Goal: Information Seeking & Learning: Check status

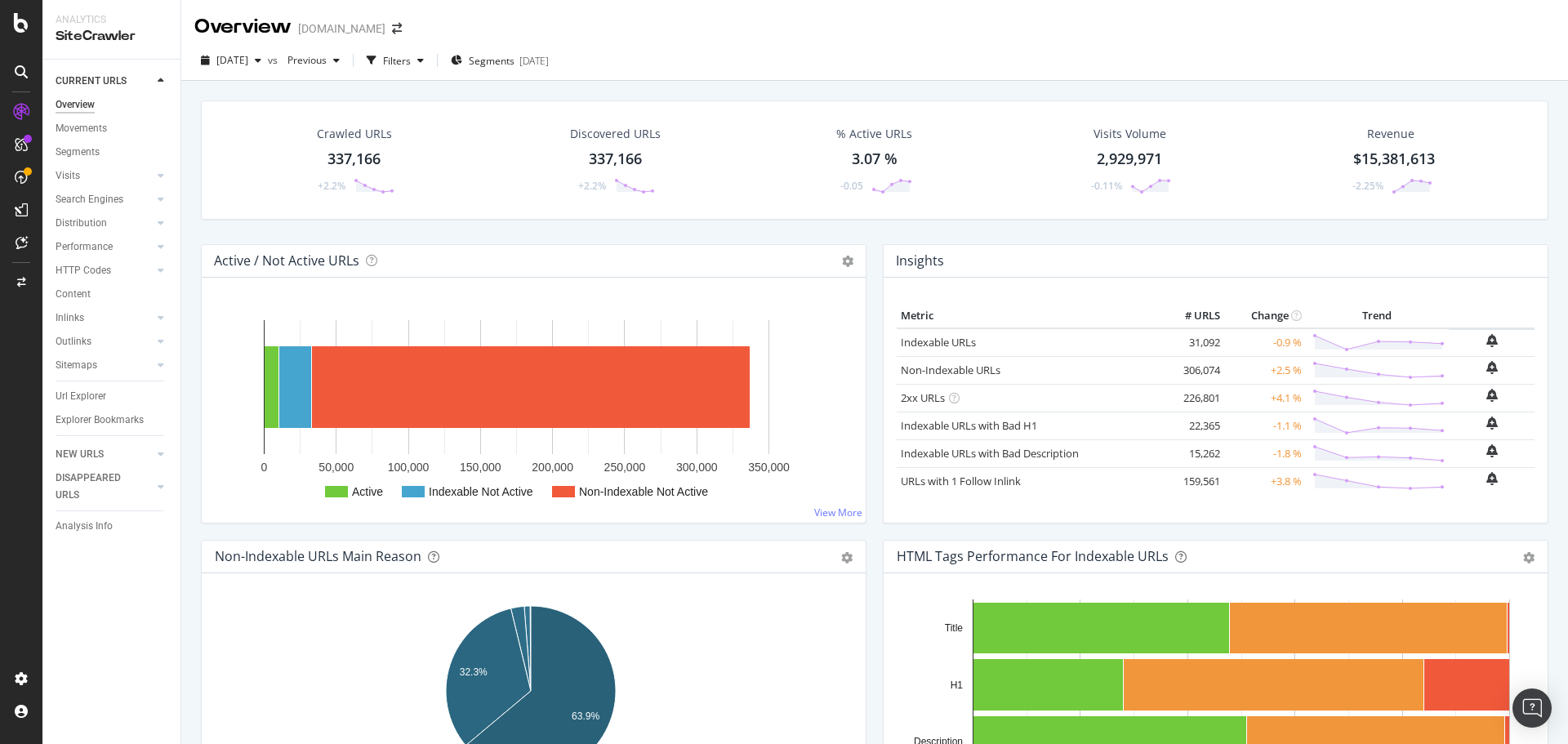
scroll to position [326, 0]
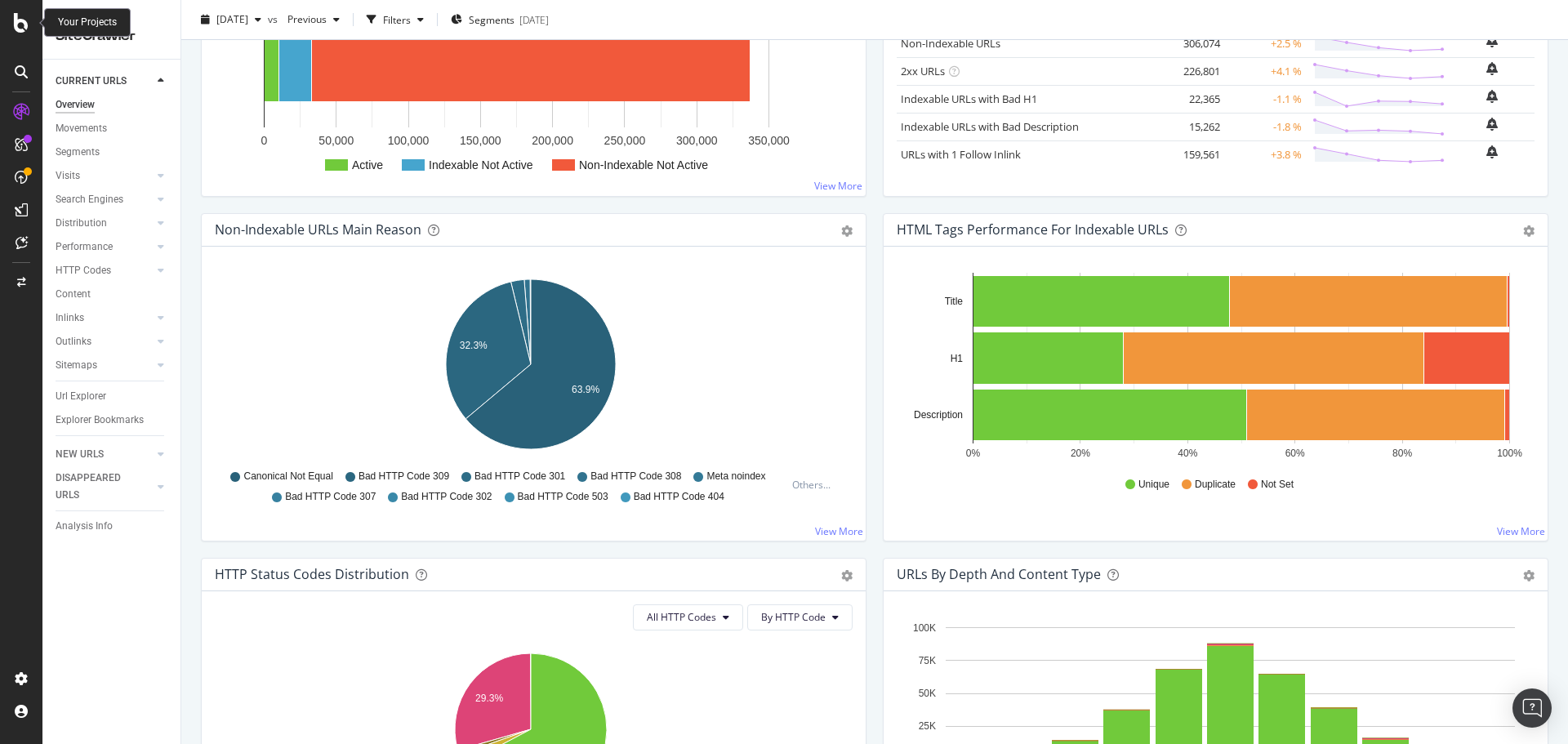
click at [27, 26] on icon at bounding box center [21, 23] width 14 height 20
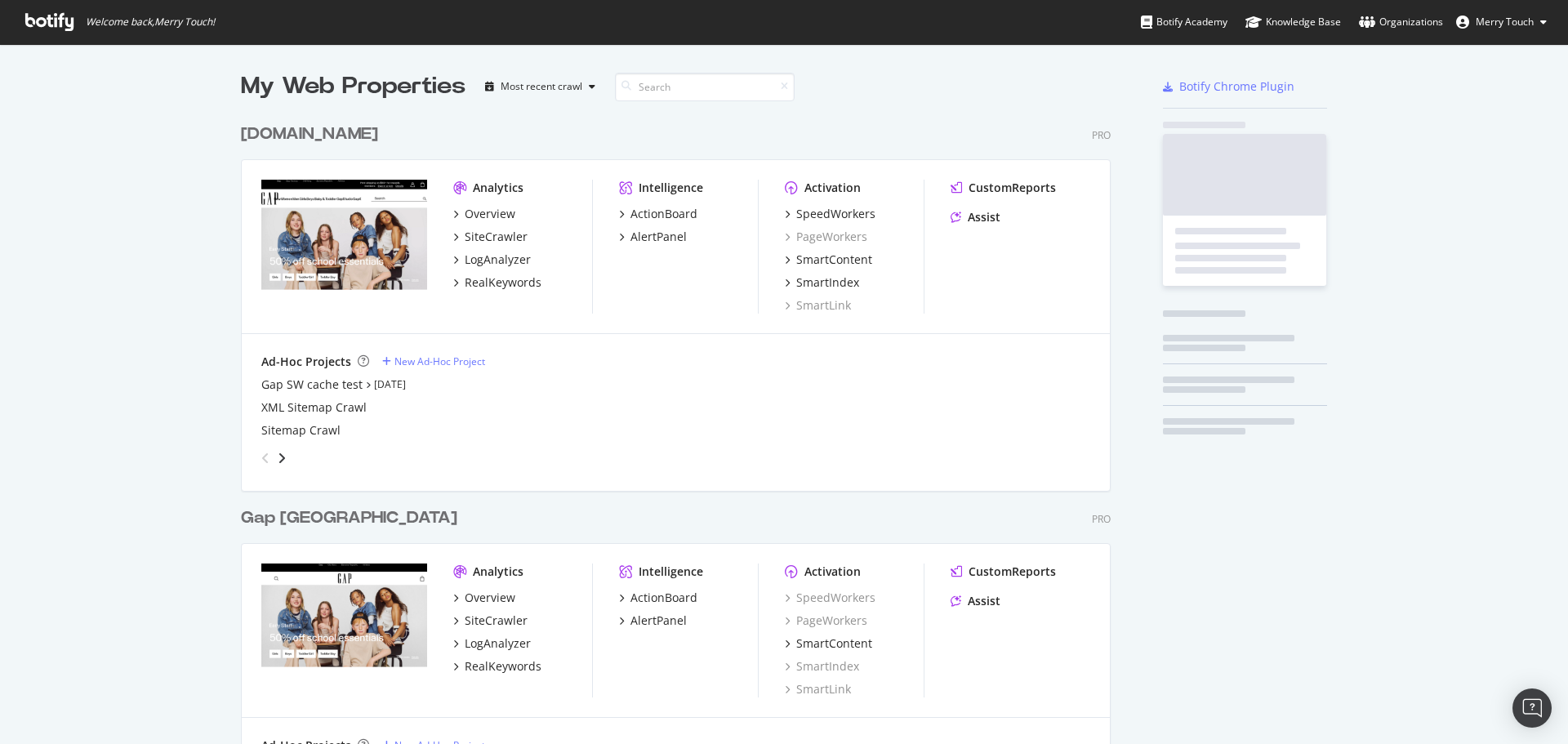
scroll to position [731, 1544]
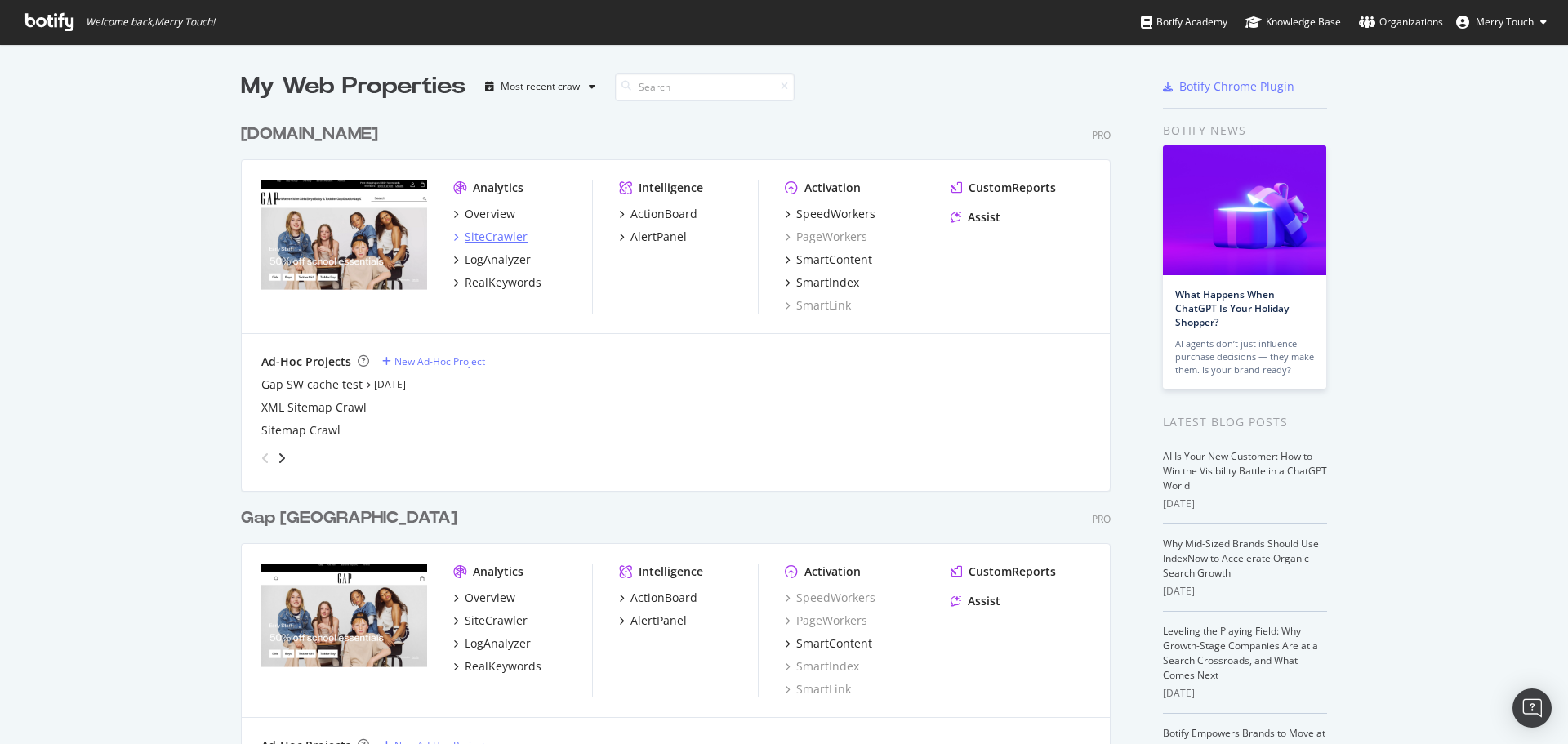
click at [479, 234] on div "SiteCrawler" at bounding box center [496, 236] width 63 height 16
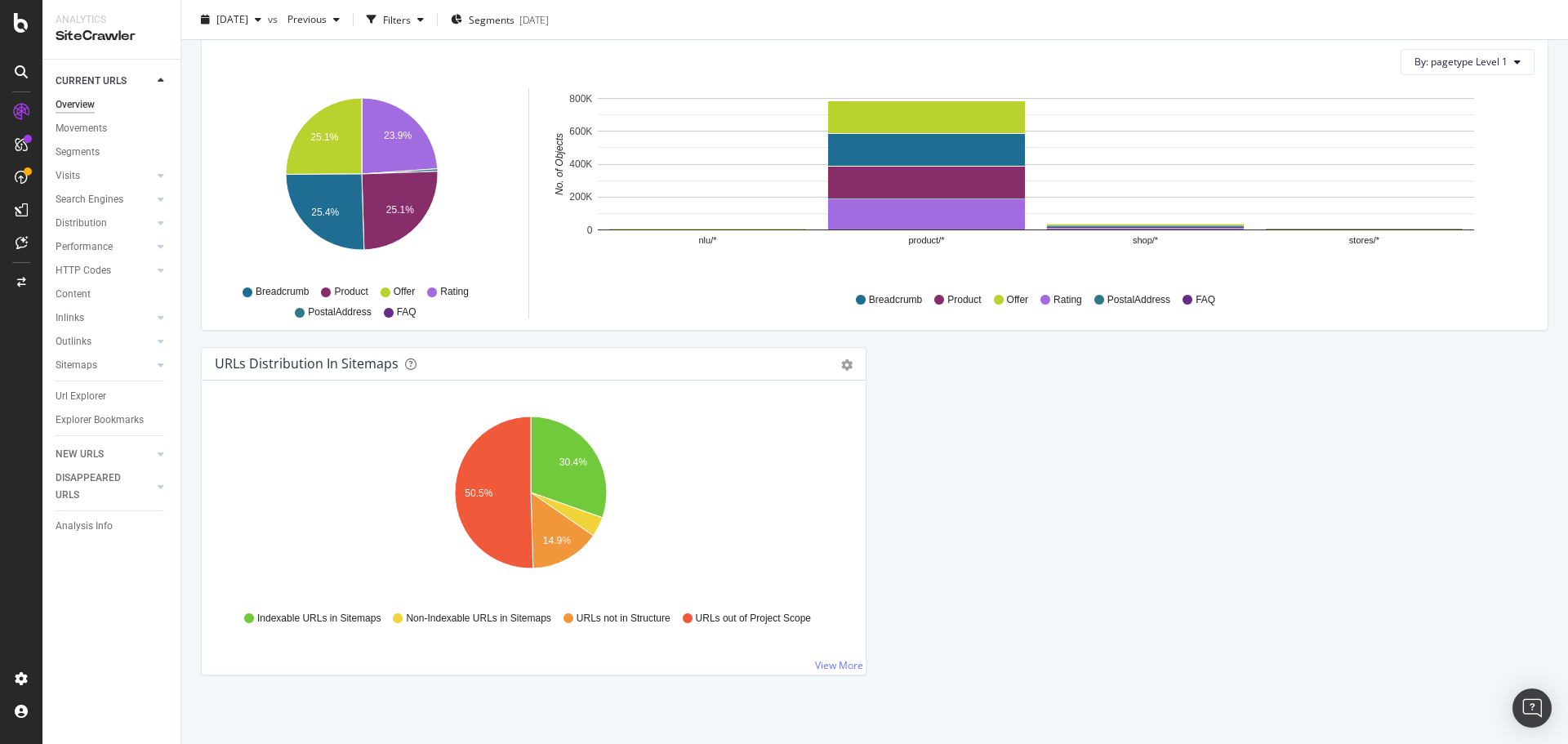
scroll to position [1575, 0]
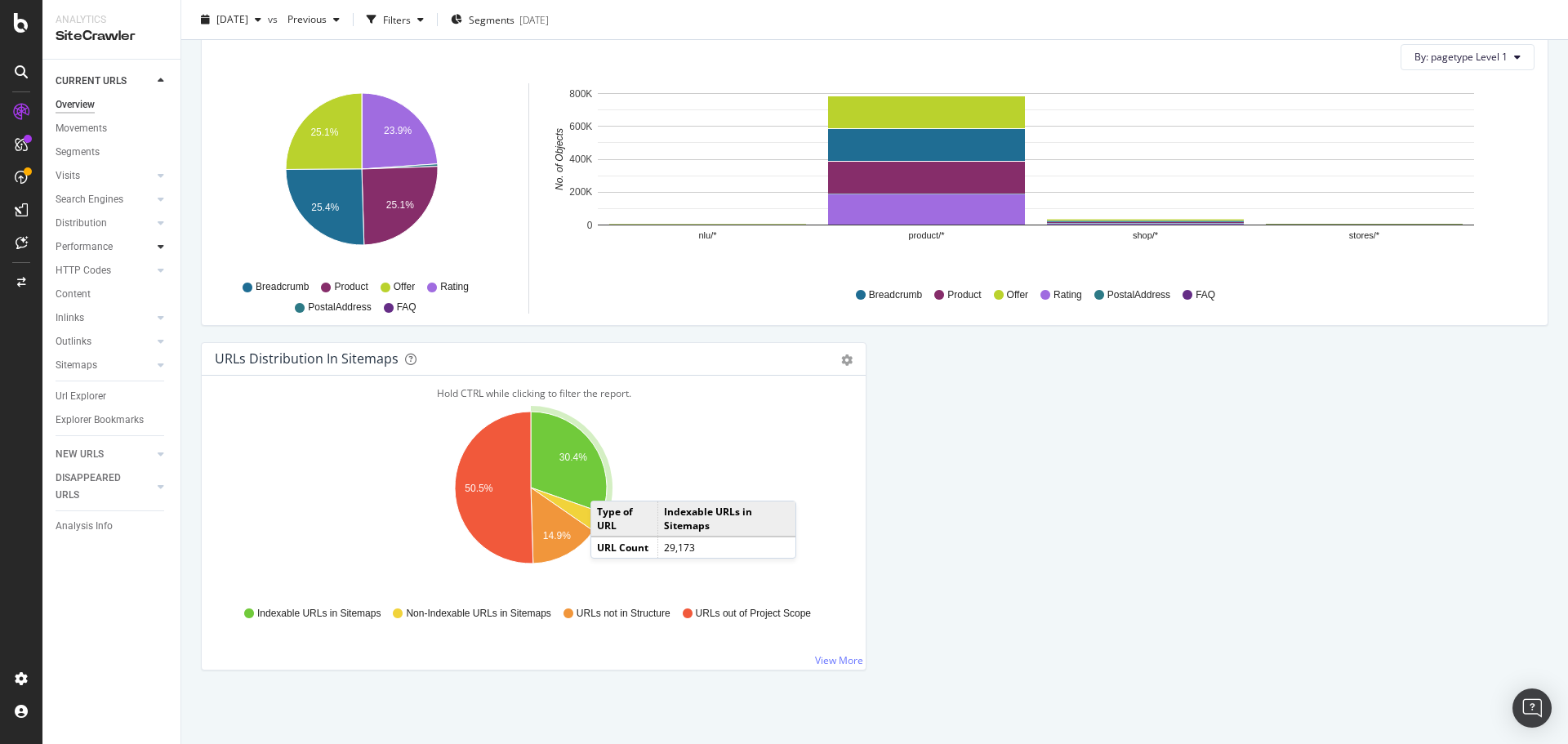
click at [159, 245] on icon at bounding box center [160, 246] width 6 height 10
click at [156, 220] on div at bounding box center [161, 223] width 16 height 16
click at [156, 200] on div at bounding box center [161, 199] width 16 height 16
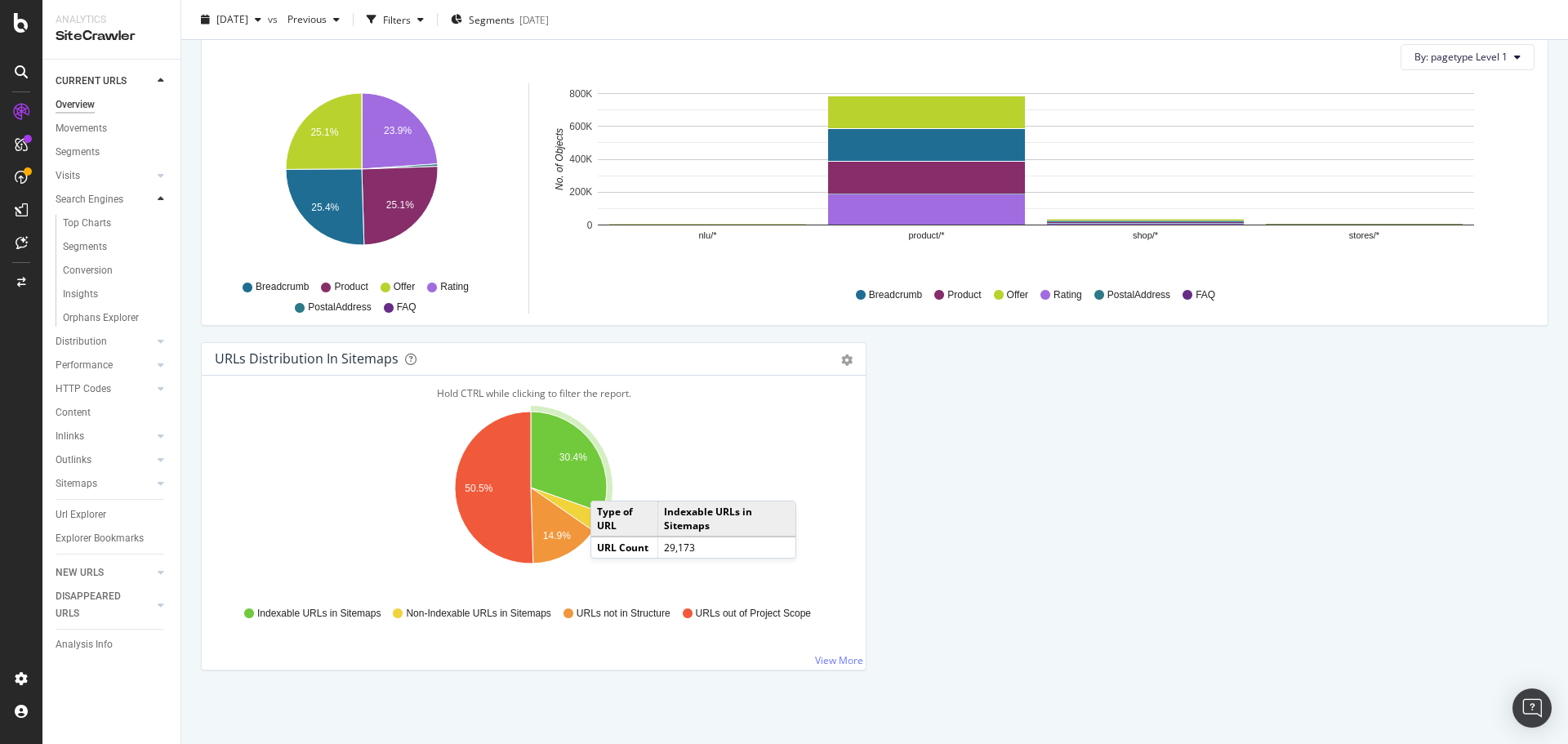
click at [156, 200] on div at bounding box center [161, 199] width 16 height 16
click at [158, 173] on icon at bounding box center [160, 175] width 6 height 10
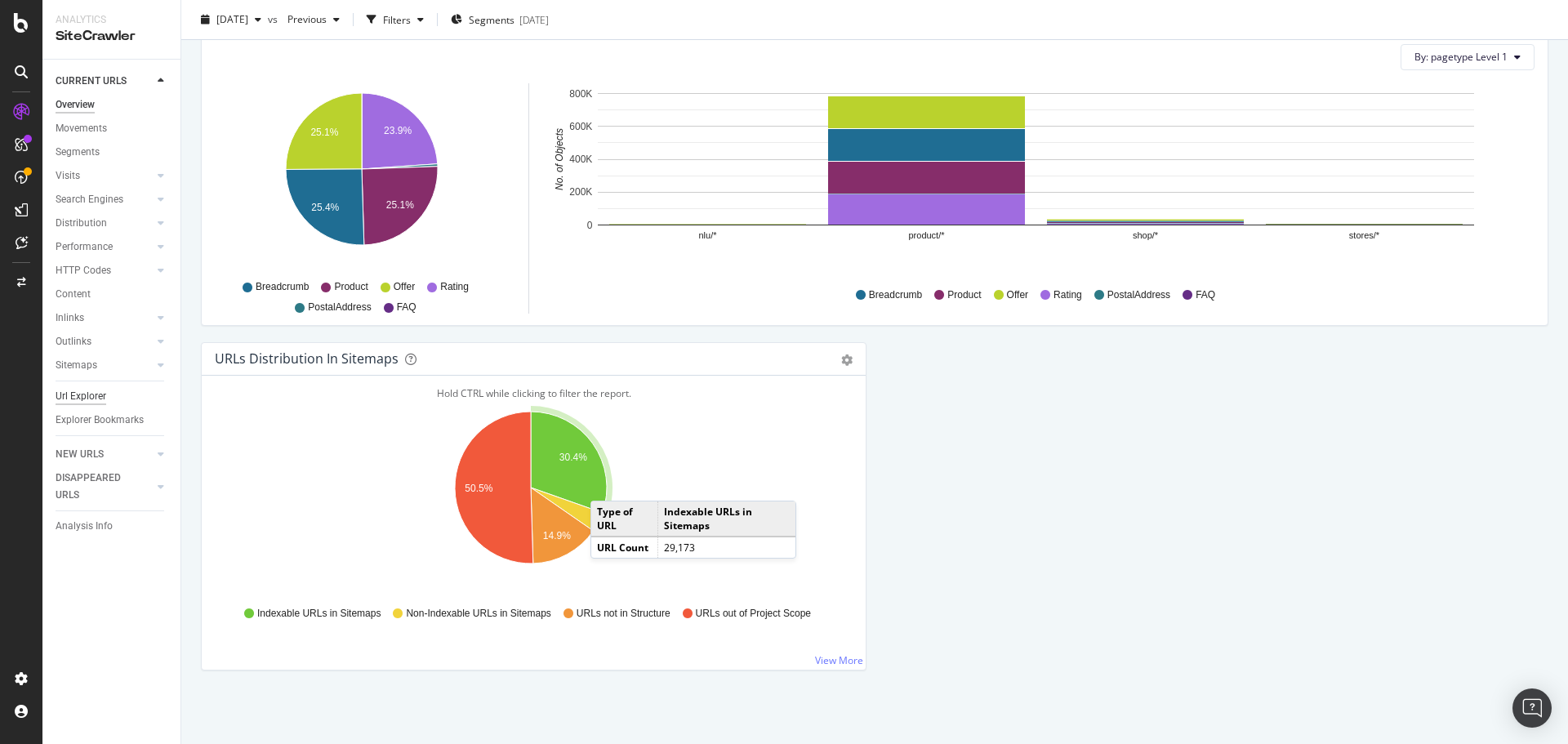
click at [85, 394] on div "Url Explorer" at bounding box center [81, 395] width 50 height 17
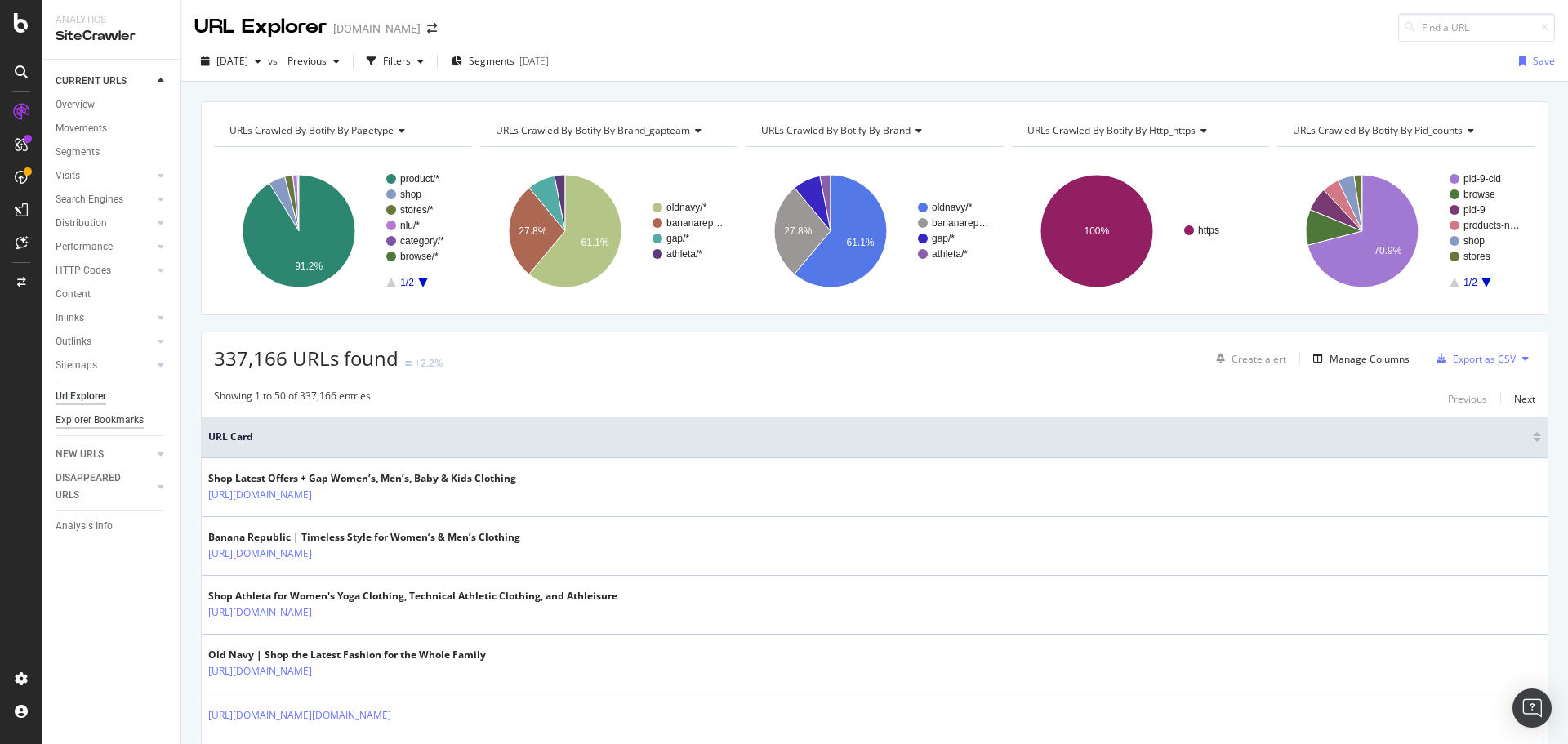
click at [105, 420] on div "Explorer Bookmarks" at bounding box center [100, 420] width 88 height 17
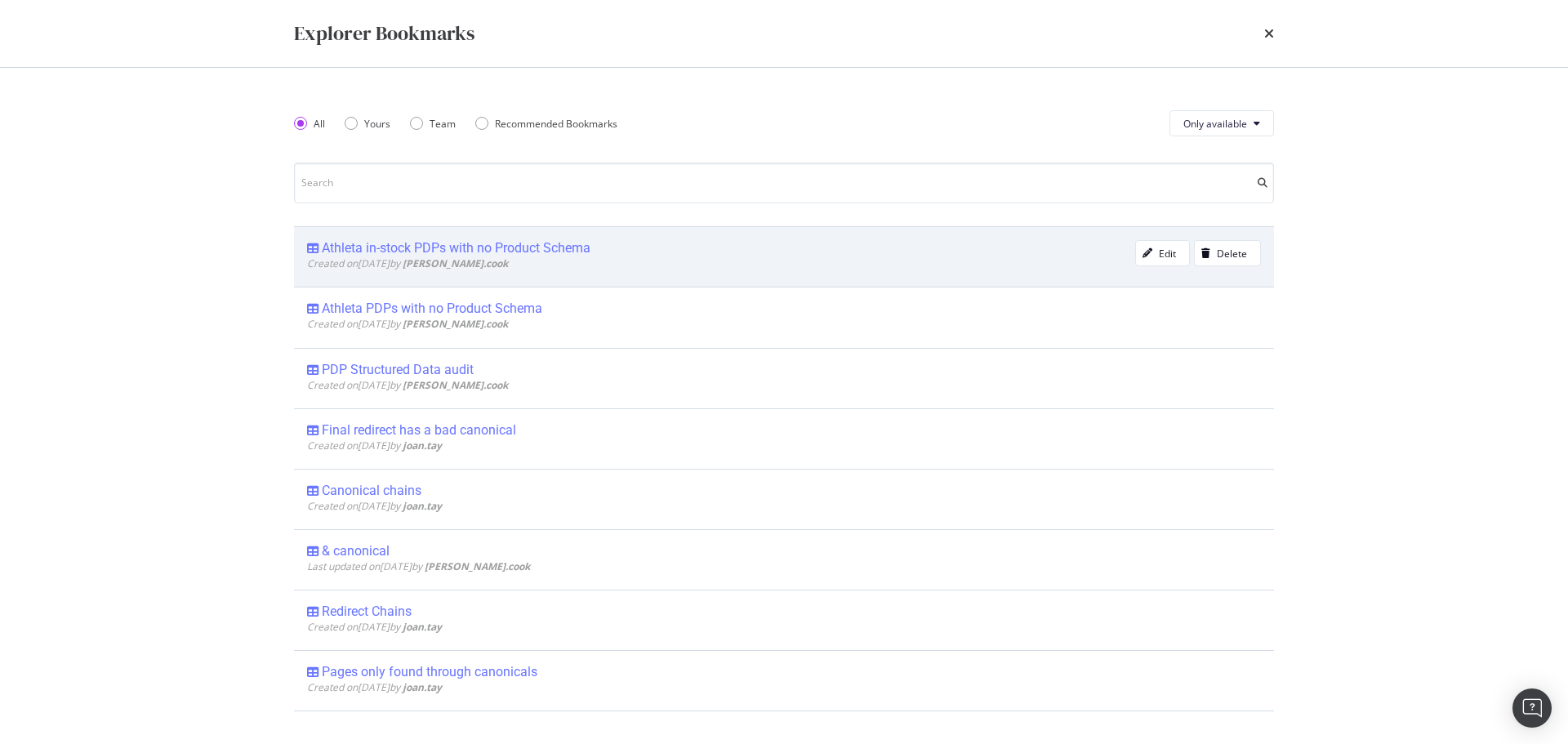
click at [534, 246] on div "Athleta in-stock PDPs with no Product Schema" at bounding box center [456, 248] width 269 height 16
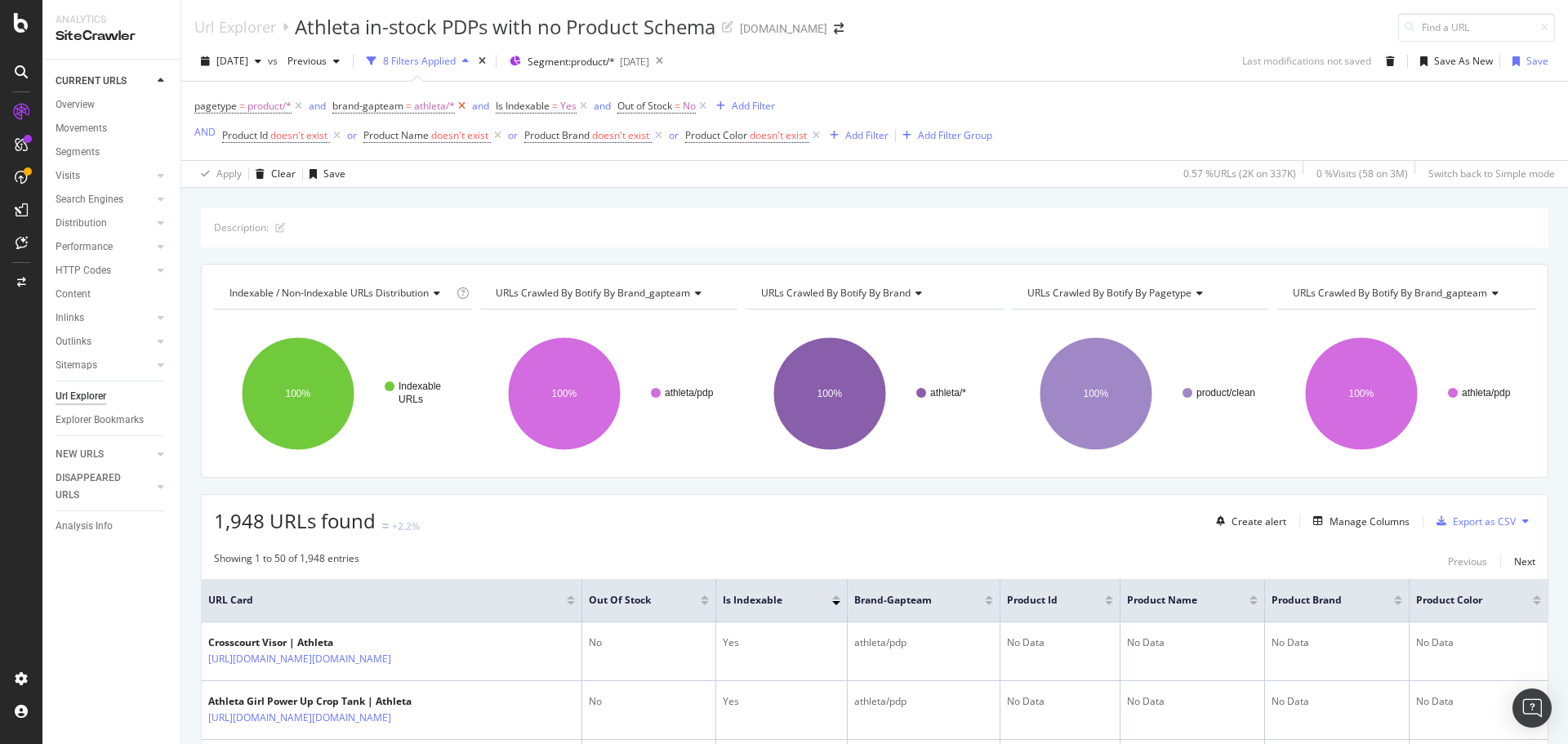
click at [460, 107] on icon at bounding box center [461, 106] width 13 height 16
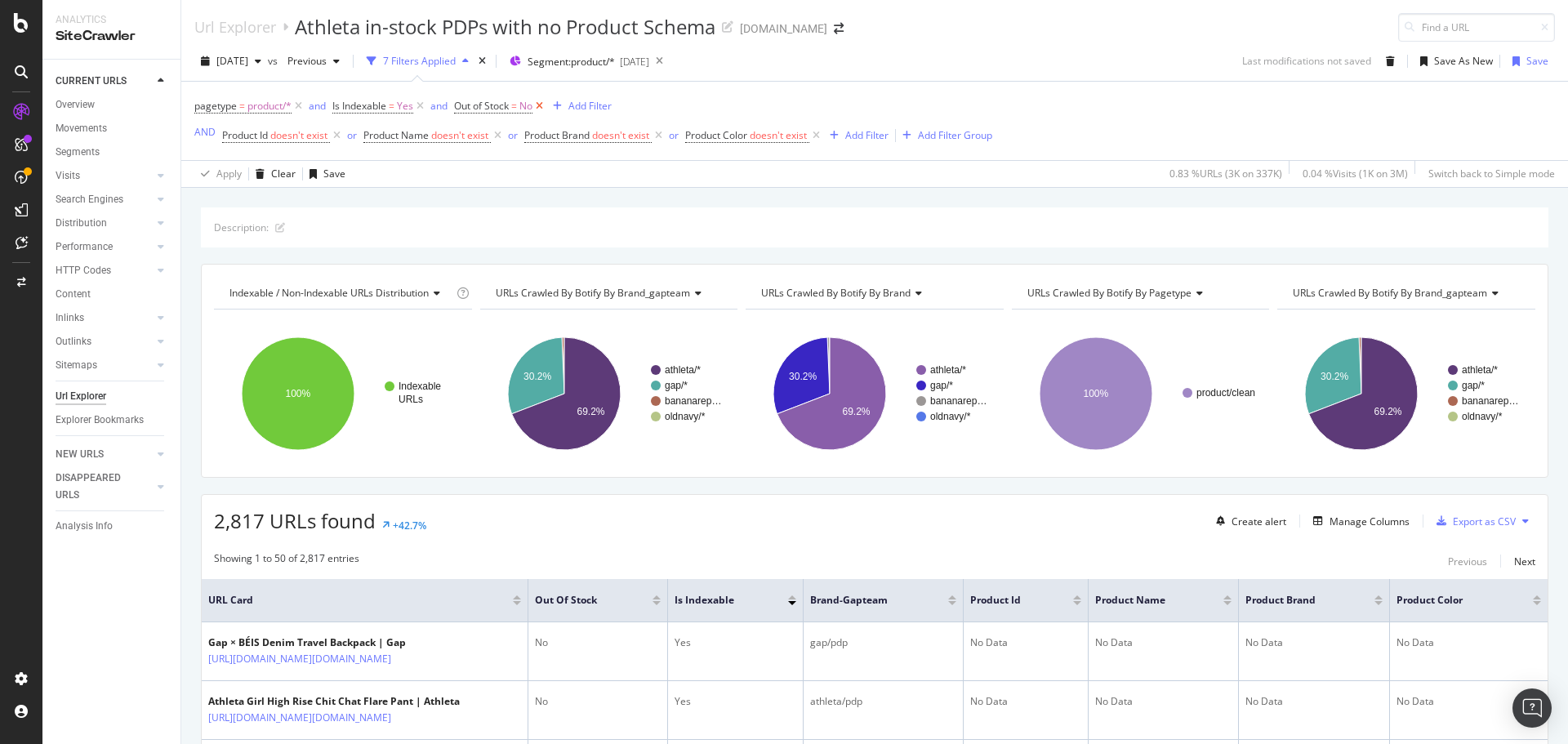
click at [546, 105] on icon at bounding box center [539, 106] width 13 height 16
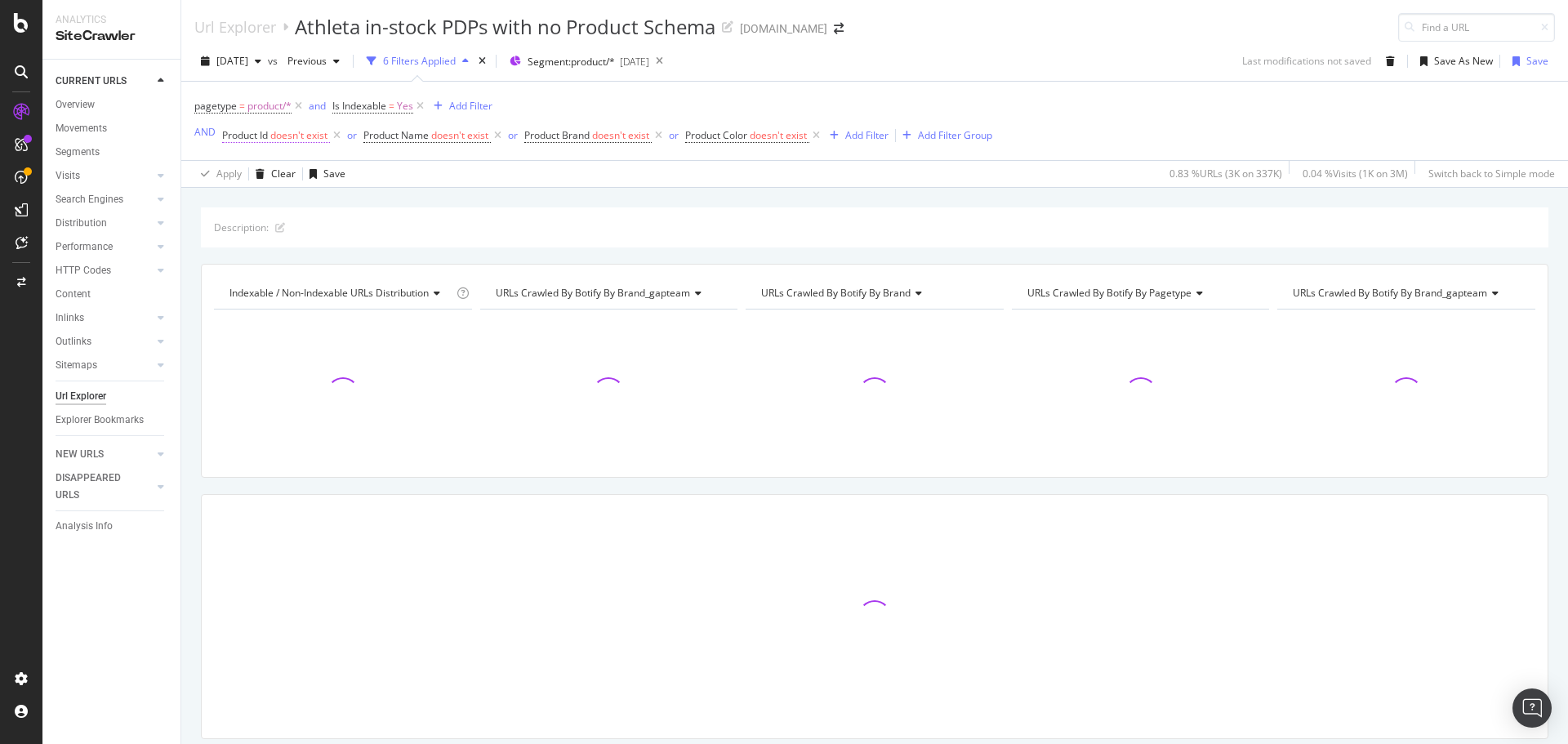
click at [306, 138] on span "doesn't exist" at bounding box center [299, 135] width 58 height 13
click at [287, 197] on span "Doesn't exist" at bounding box center [265, 199] width 58 height 13
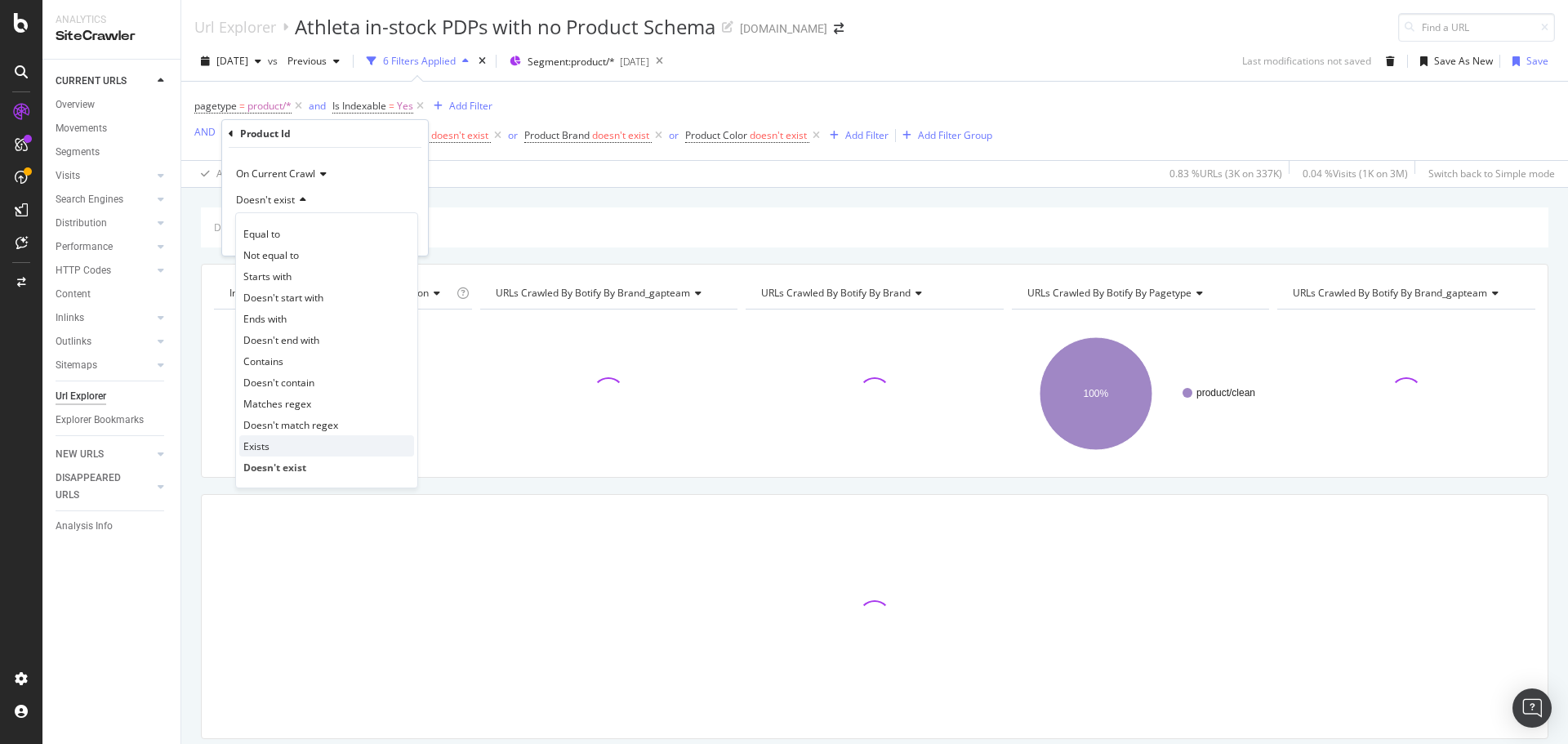
click at [275, 445] on div "Exists" at bounding box center [326, 446] width 174 height 22
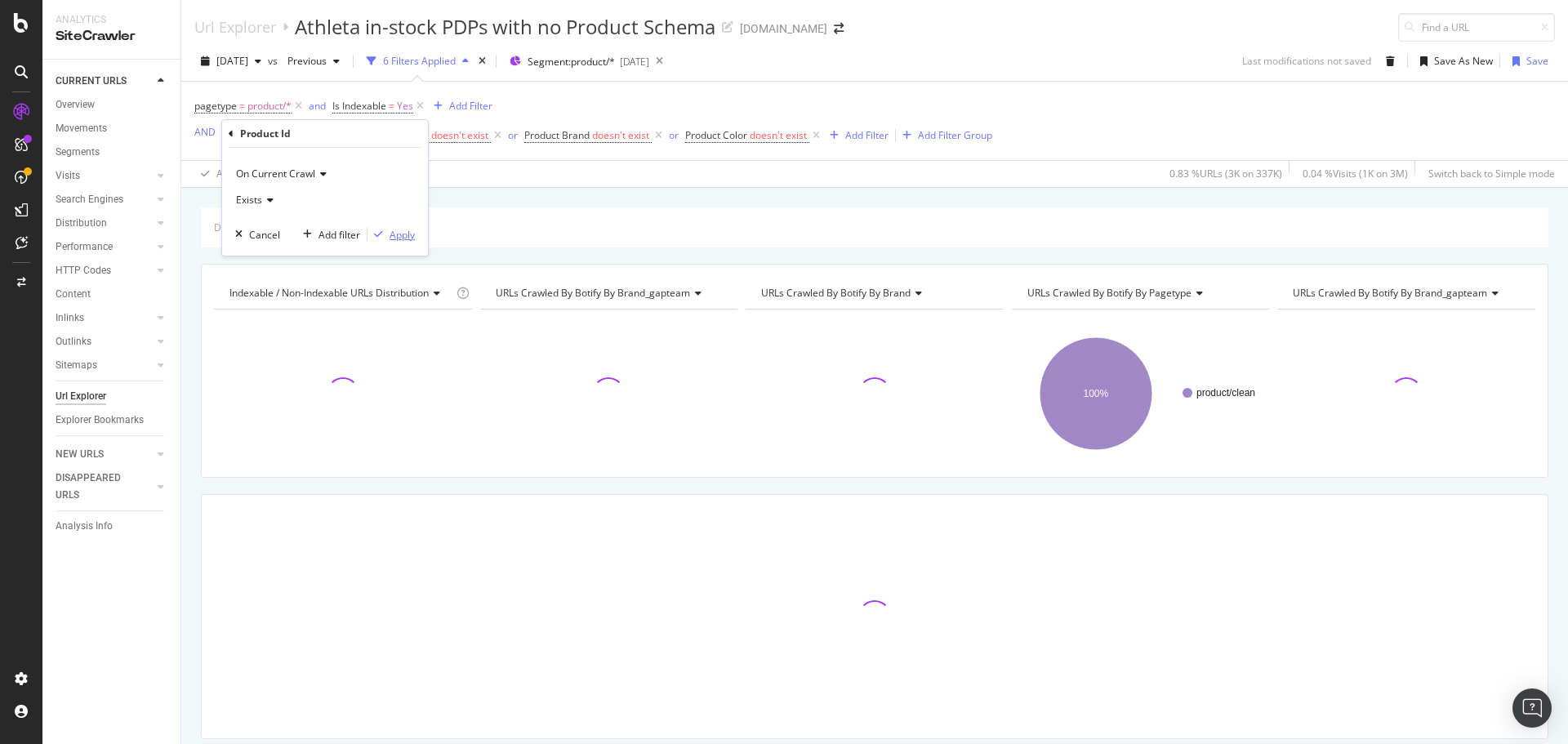
click at [396, 239] on div "Apply" at bounding box center [402, 234] width 25 height 13
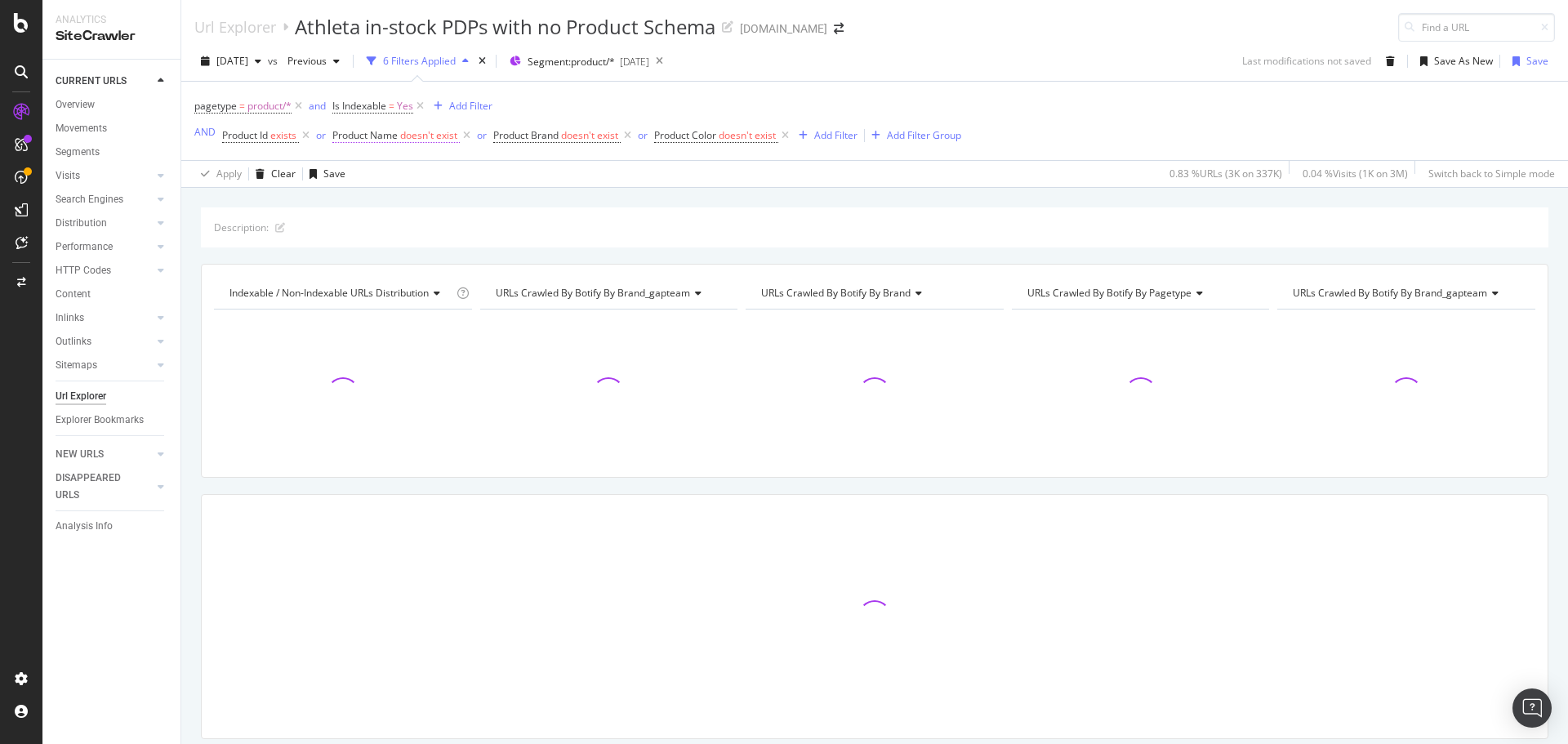
click at [394, 137] on span "Product Name" at bounding box center [365, 135] width 66 height 13
click at [395, 200] on span "Doesn't exist" at bounding box center [377, 199] width 58 height 13
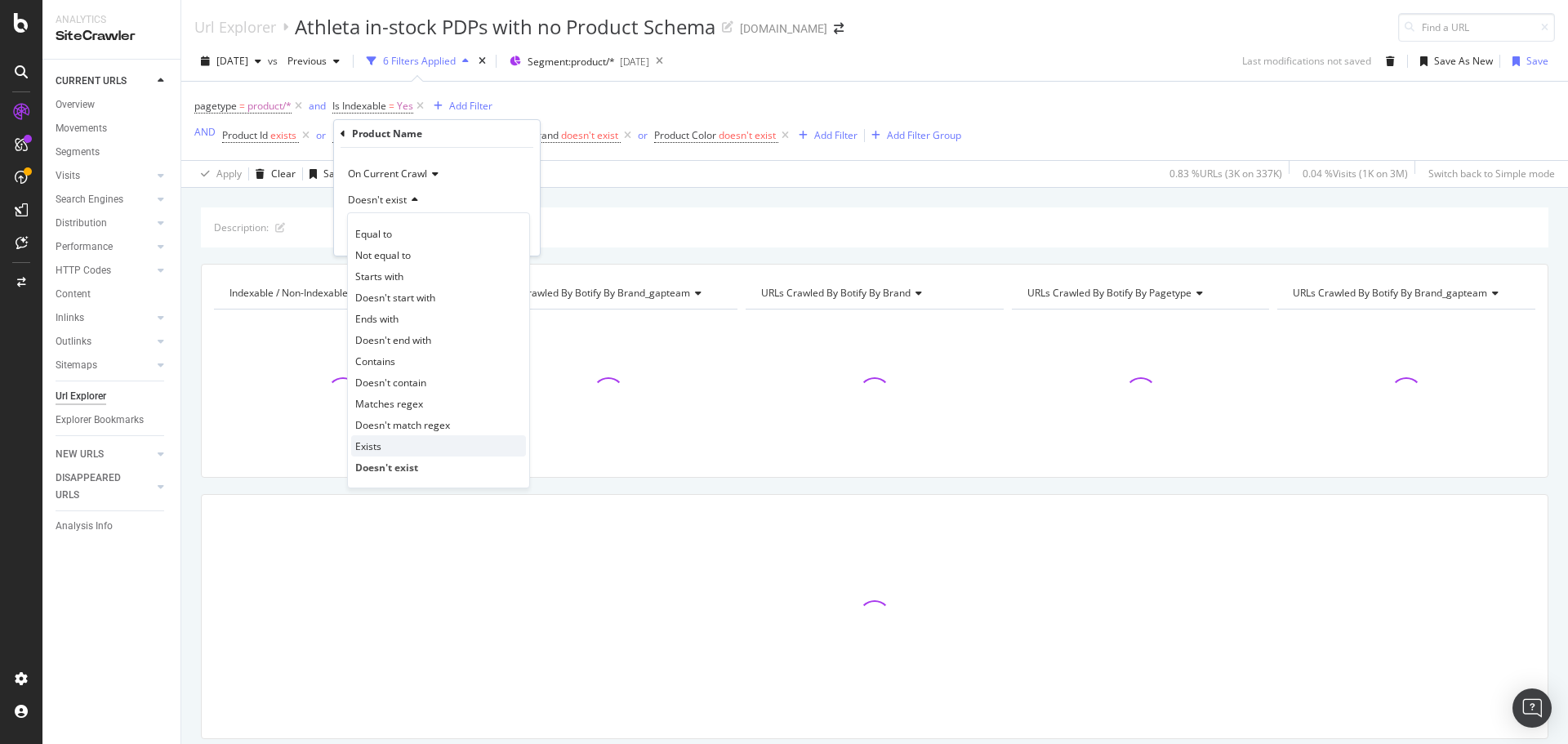
click at [374, 450] on span "Exists" at bounding box center [368, 446] width 26 height 13
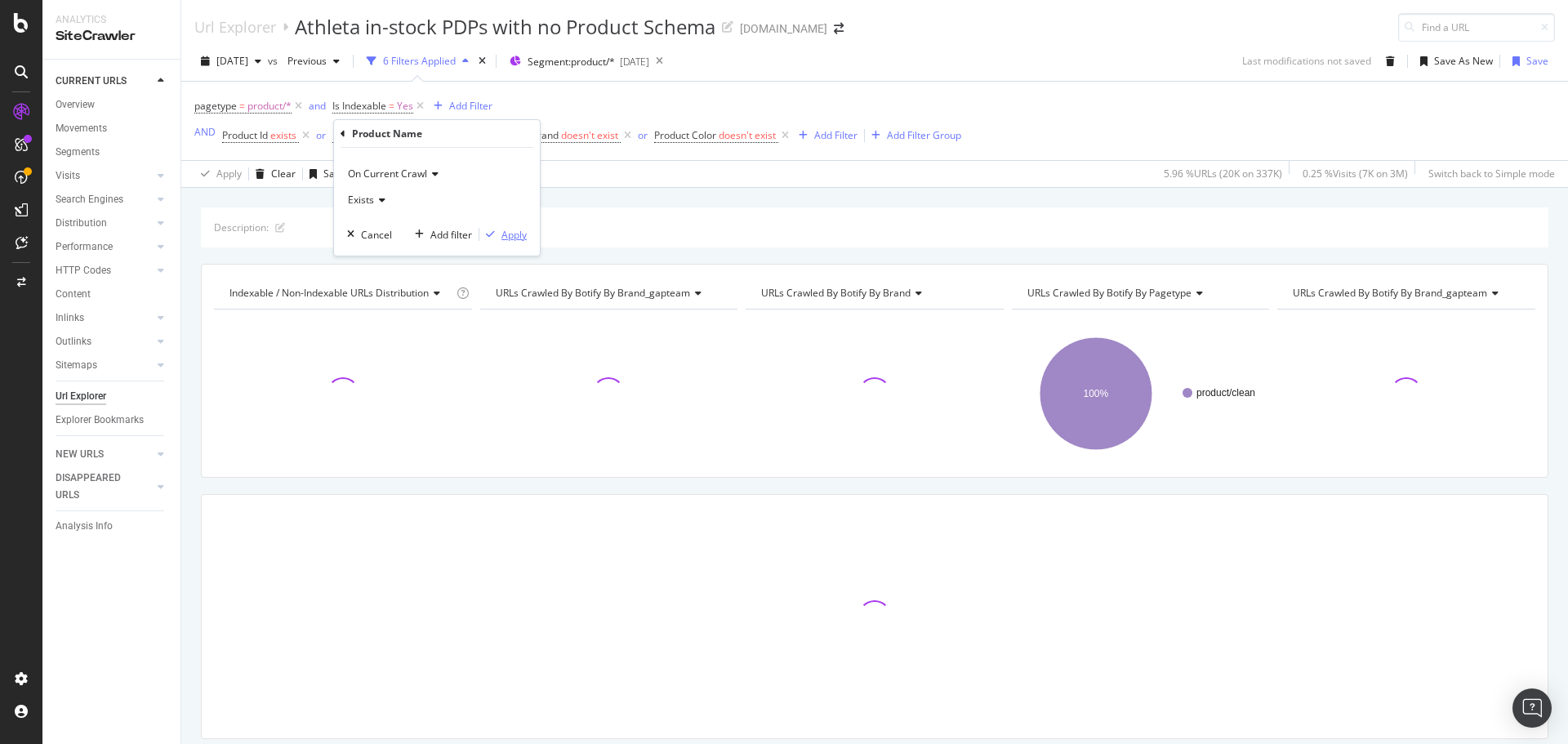
click at [509, 235] on div "Apply" at bounding box center [514, 234] width 25 height 13
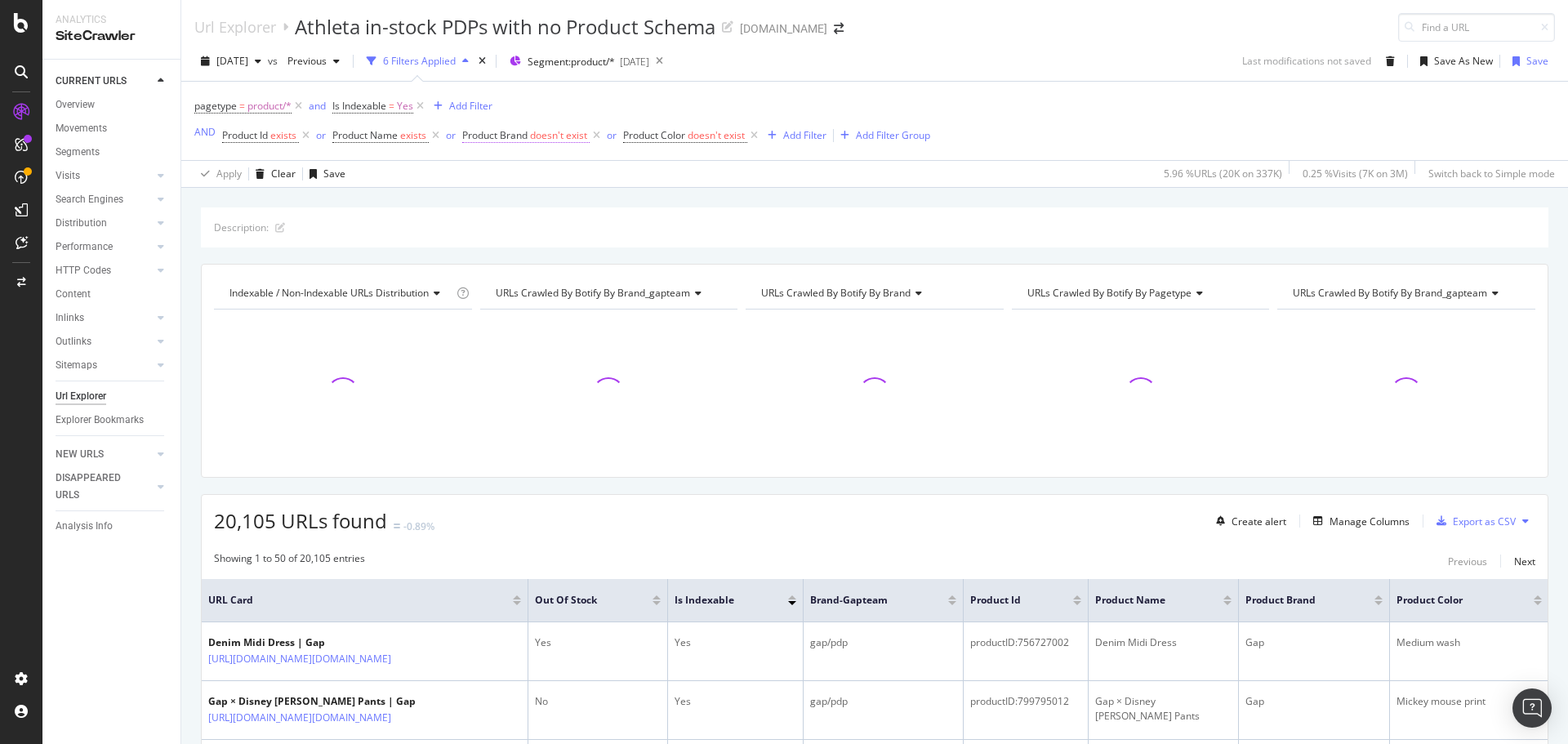
click at [520, 129] on span "Product Brand" at bounding box center [494, 135] width 66 height 13
click at [534, 200] on span "Doesn't exist" at bounding box center [507, 199] width 58 height 13
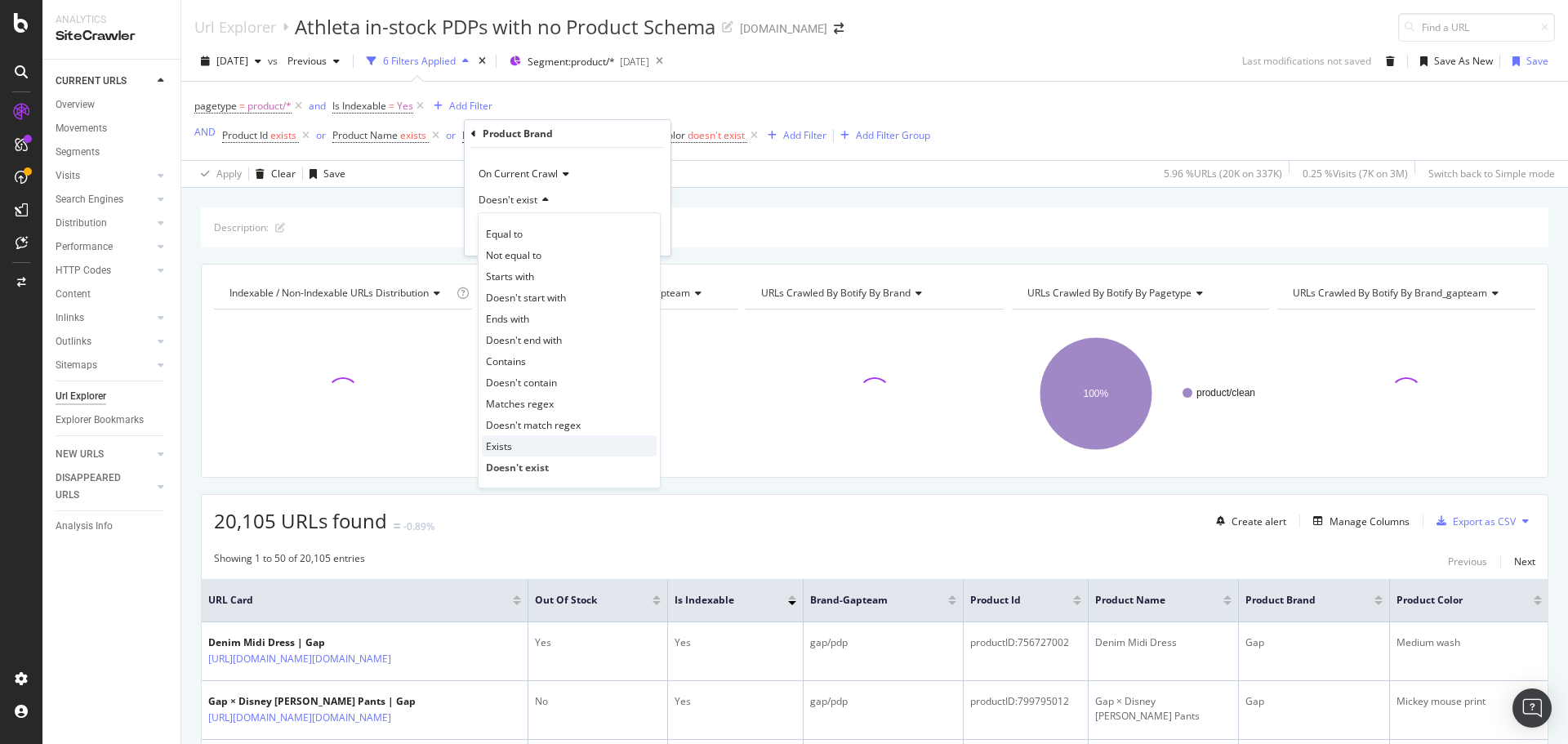
click at [516, 441] on div "Exists" at bounding box center [569, 446] width 174 height 22
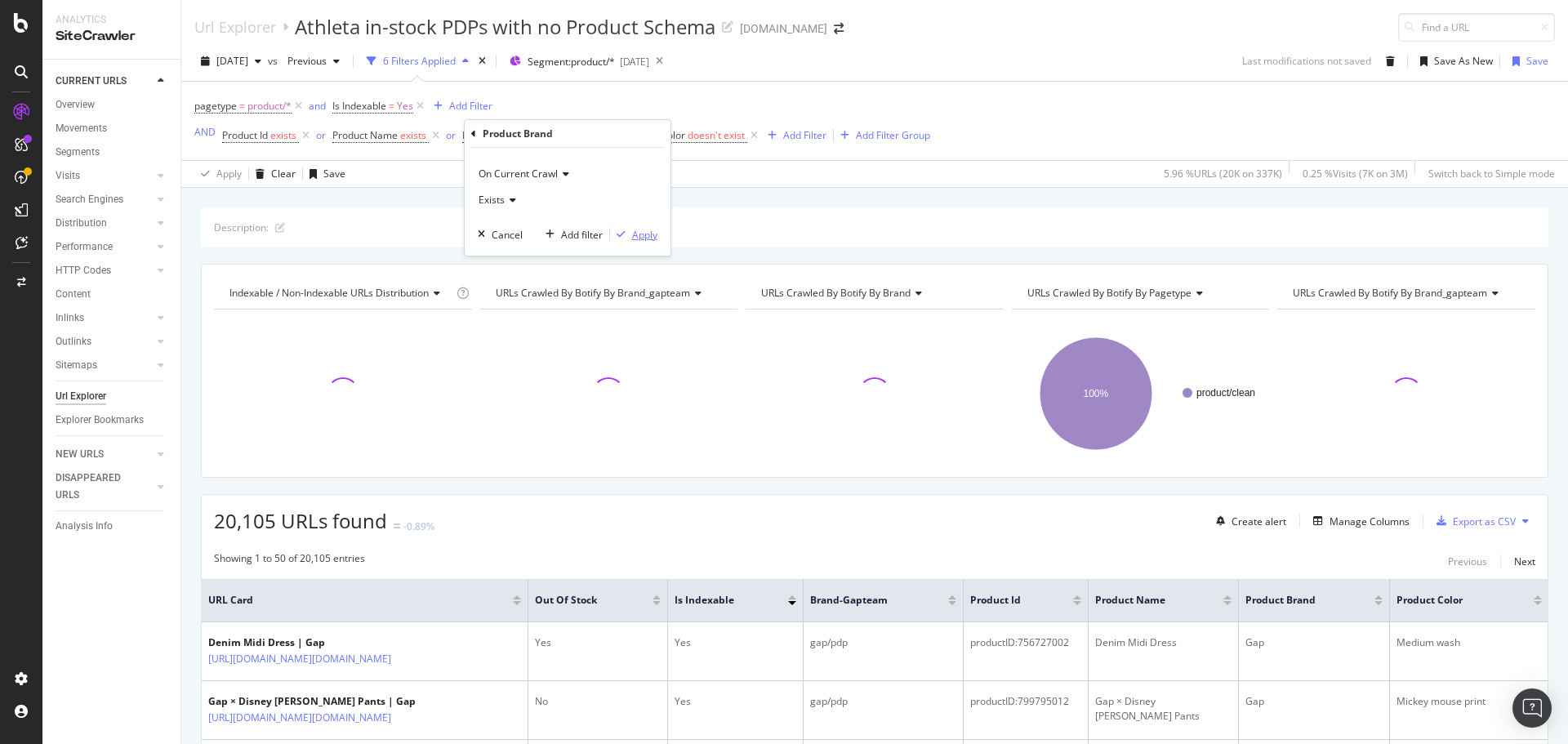
click at [643, 234] on div "Apply" at bounding box center [645, 234] width 25 height 13
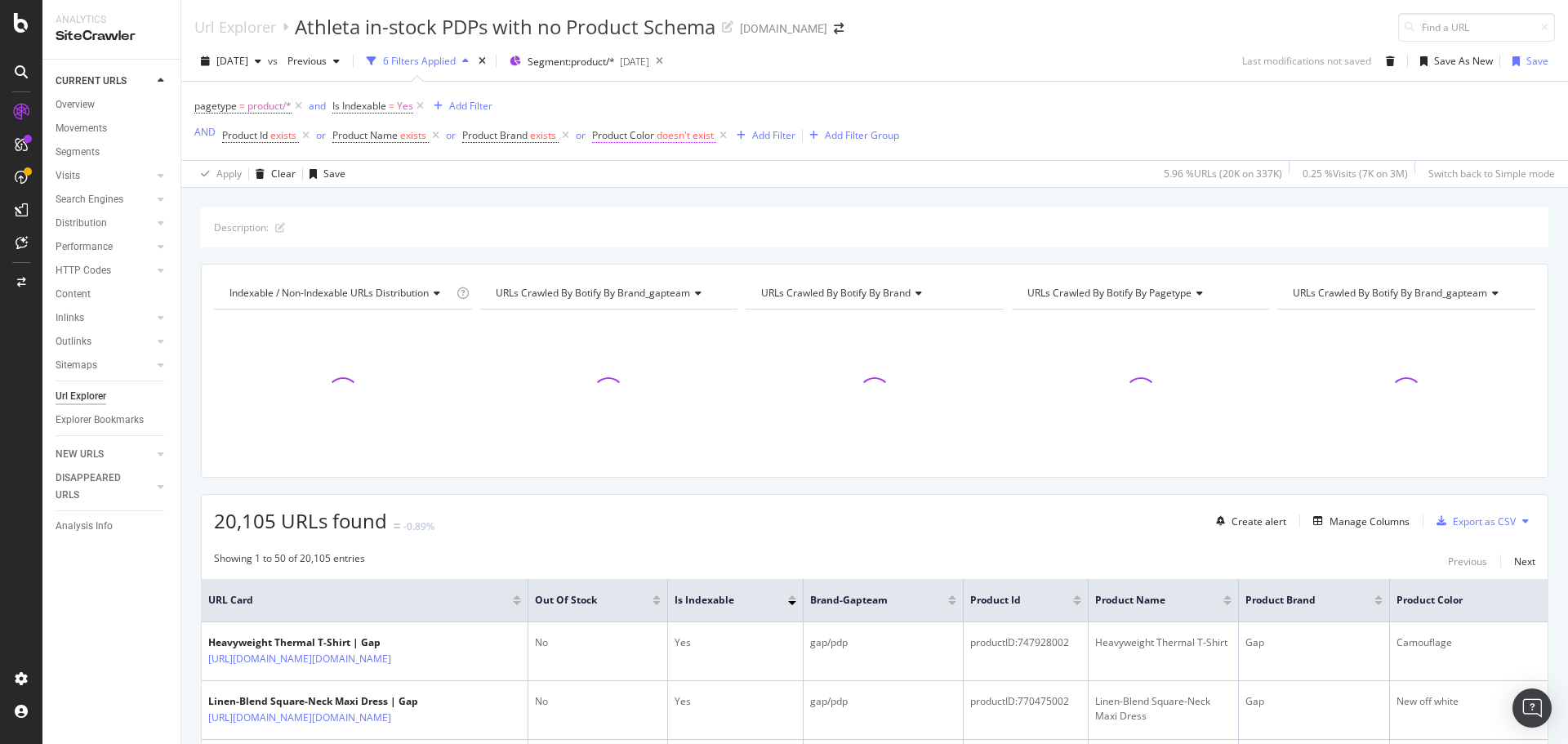
click at [664, 136] on span "doesn't exist" at bounding box center [685, 135] width 58 height 13
click at [646, 198] on span "Doesn't exist" at bounding box center [639, 199] width 58 height 13
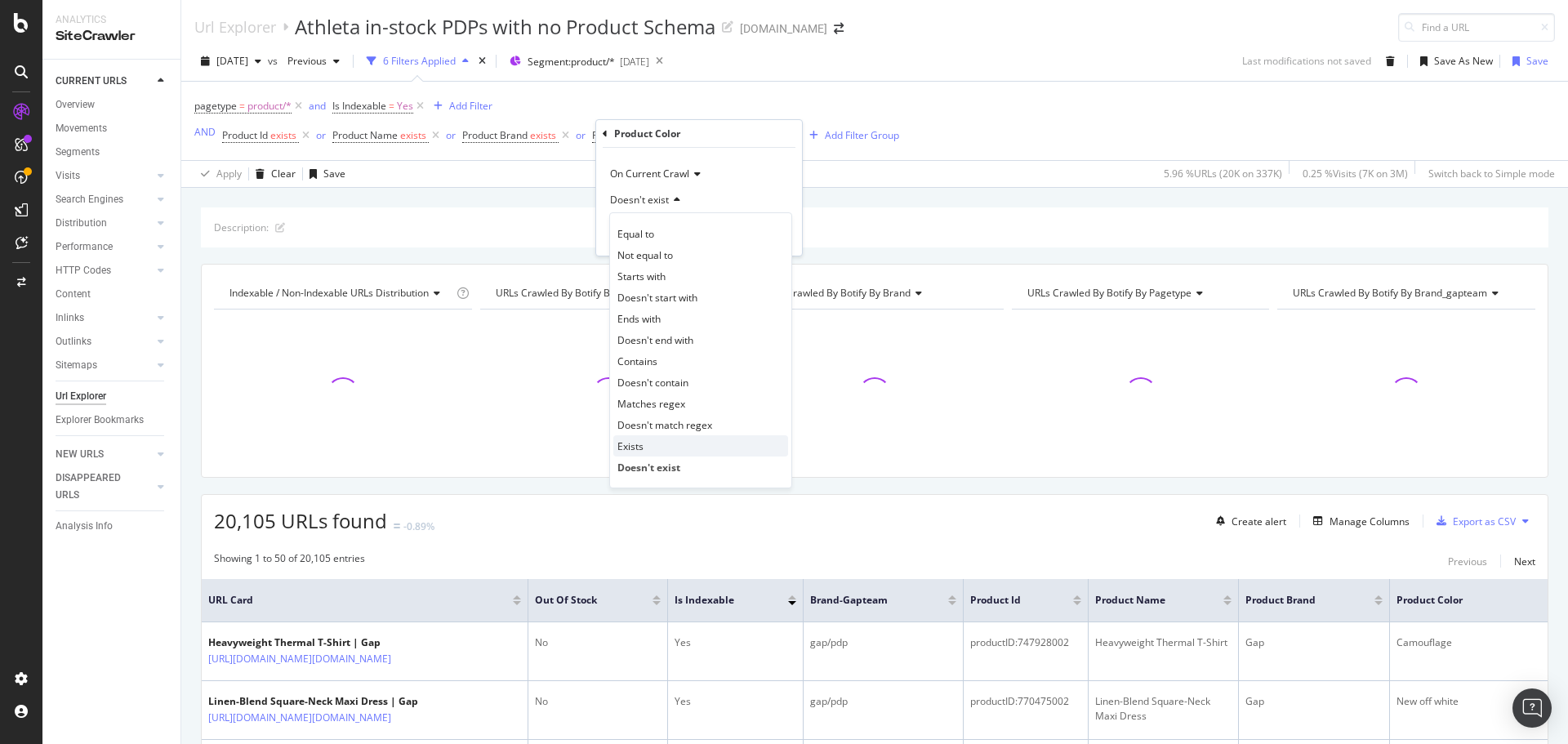
click at [650, 446] on div "Exists" at bounding box center [700, 446] width 174 height 22
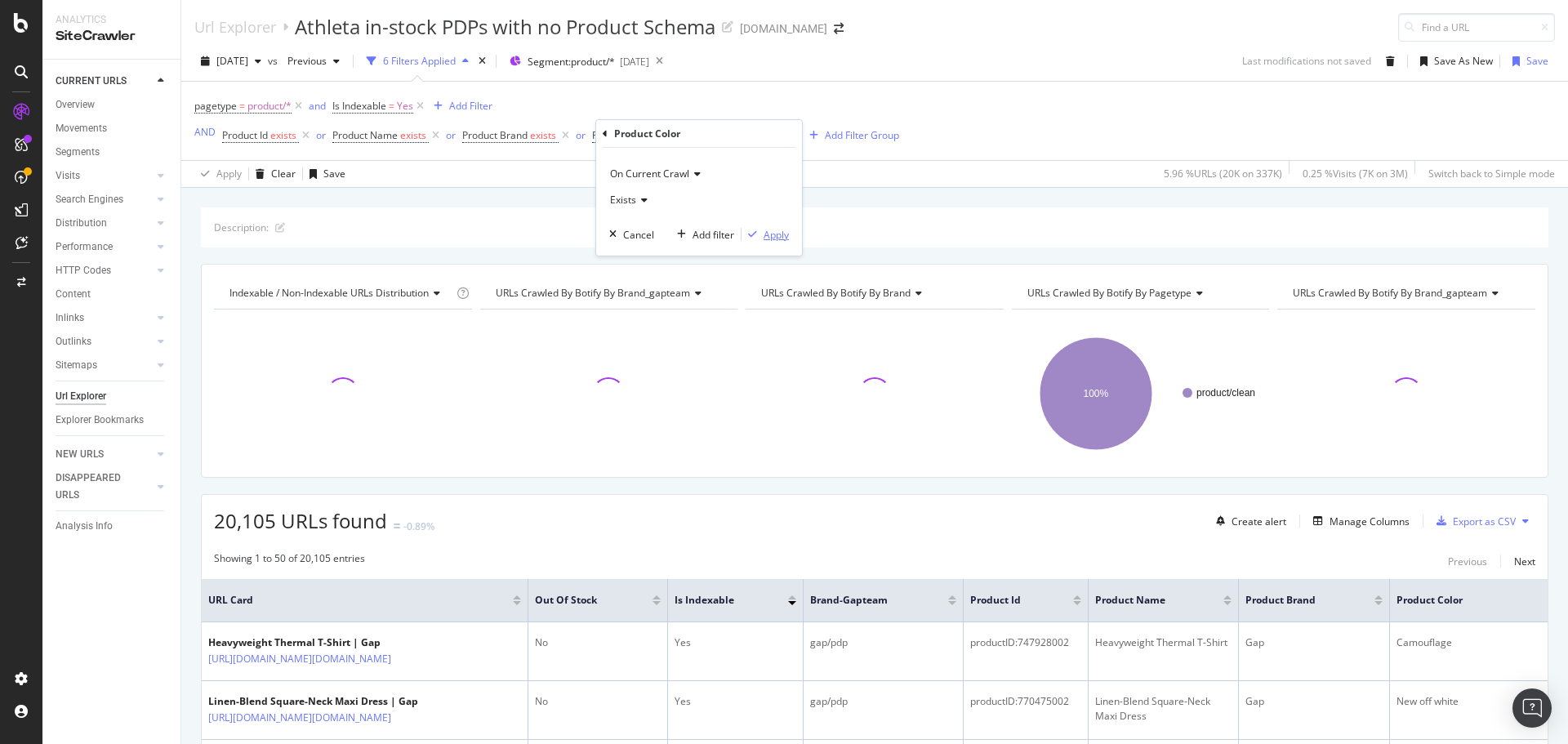
click at [774, 230] on div "Apply" at bounding box center [776, 234] width 25 height 13
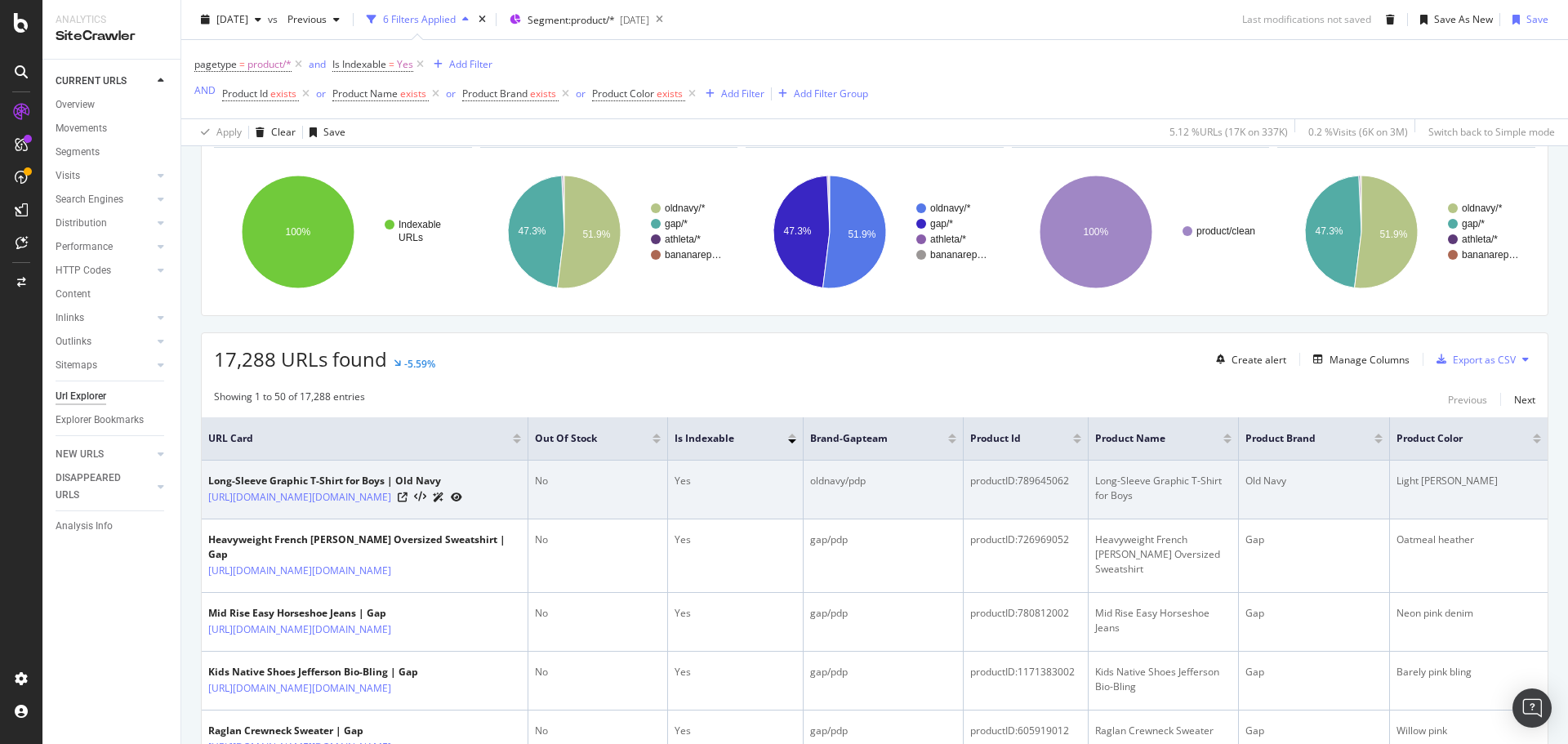
scroll to position [164, 0]
click at [407, 499] on icon at bounding box center [402, 495] width 10 height 10
